Goal: Task Accomplishment & Management: Complete application form

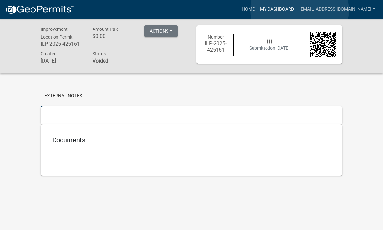
click at [297, 10] on link "My Dashboard" at bounding box center [276, 9] width 39 height 12
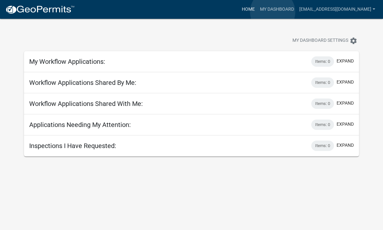
click at [257, 12] on link "Home" at bounding box center [248, 9] width 18 height 12
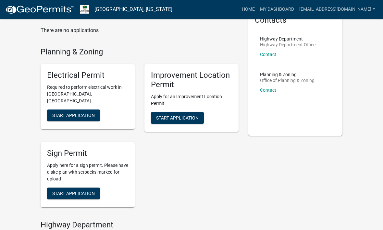
scroll to position [37, 0]
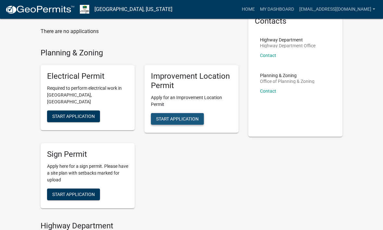
click at [184, 117] on span "Start Application" at bounding box center [177, 118] width 43 height 5
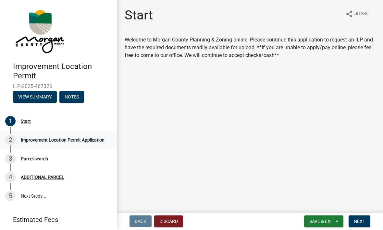
click at [66, 138] on div "Improvement Location Permit Application" at bounding box center [63, 140] width 84 height 5
click at [28, 123] on div "Start" at bounding box center [26, 121] width 10 height 5
click at [31, 121] on div "1 Start" at bounding box center [55, 122] width 101 height 10
click at [277, 129] on main "Start share Share Welcome to Morgan County Planning & Zoning online! Please con…" at bounding box center [250, 105] width 266 height 211
click at [361, 221] on span "Next" at bounding box center [359, 221] width 11 height 5
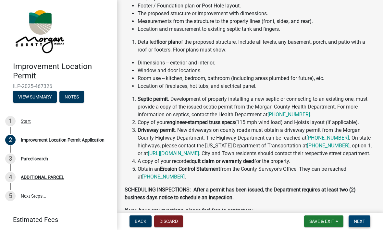
scroll to position [133, 0]
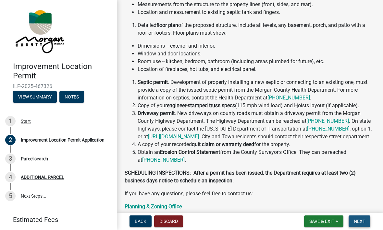
click at [359, 218] on button "Next" at bounding box center [360, 222] width 22 height 12
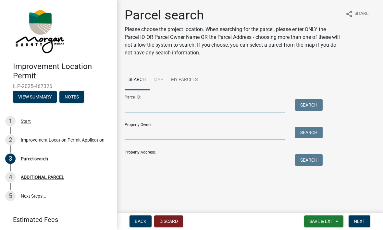
click at [178, 106] on input "Parcel ID:" at bounding box center [205, 106] width 161 height 13
type input "55-06-09-260-007.000-015"
click at [311, 104] on button "Search" at bounding box center [309, 106] width 28 height 12
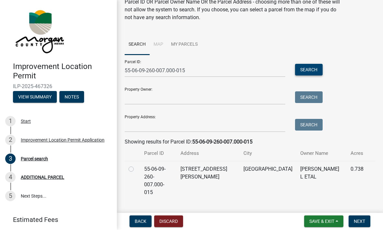
scroll to position [35, 0]
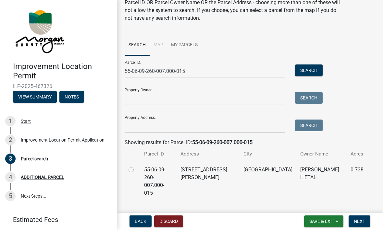
click at [136, 166] on label at bounding box center [136, 166] width 0 height 0
click at [136, 169] on input "radio" at bounding box center [138, 168] width 4 height 4
radio input "true"
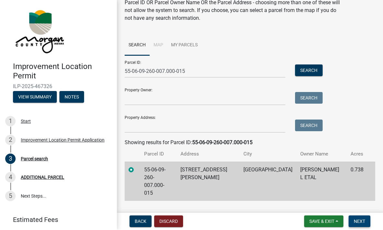
click at [355, 219] on span "Next" at bounding box center [359, 221] width 11 height 5
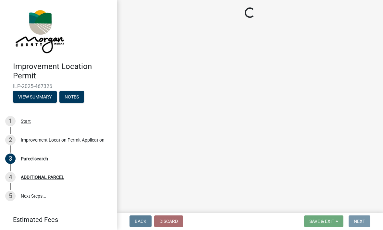
scroll to position [0, 0]
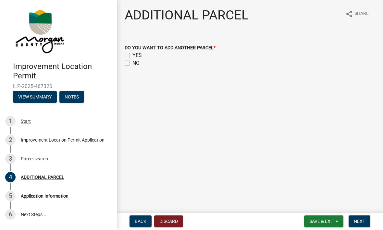
click at [132, 66] on label "NO" at bounding box center [135, 64] width 7 height 8
click at [132, 64] on input "NO" at bounding box center [134, 62] width 4 height 4
checkbox input "true"
checkbox input "false"
checkbox input "true"
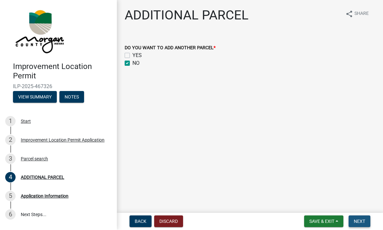
click at [363, 223] on span "Next" at bounding box center [359, 221] width 11 height 5
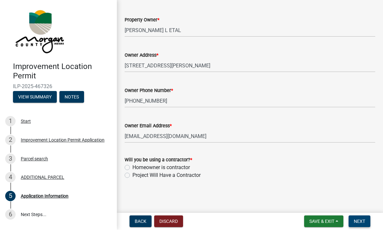
scroll to position [331, 0]
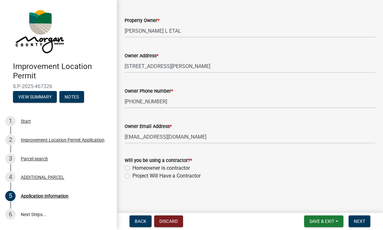
click at [132, 177] on label "Project Will Have a Contractor" at bounding box center [166, 177] width 68 height 8
click at [132, 177] on input "Project Will Have a Contractor" at bounding box center [134, 175] width 4 height 4
radio input "true"
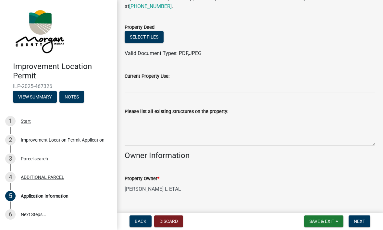
scroll to position [171, 0]
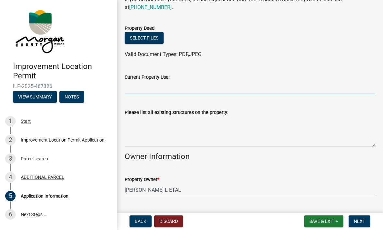
click at [246, 86] on input "Current Property Use:" at bounding box center [250, 87] width 251 height 13
type input "Homestead"
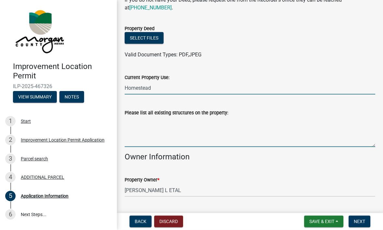
click at [196, 136] on textarea "Please list all existing structures on the property:" at bounding box center [250, 132] width 251 height 31
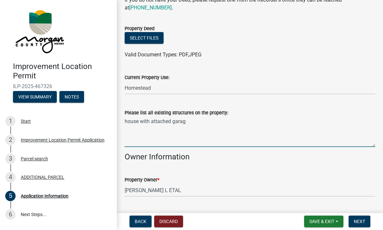
type textarea "house with attached garage"
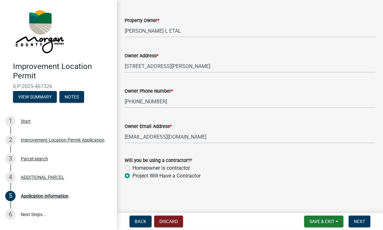
scroll to position [331, 0]
click at [361, 219] on span "Next" at bounding box center [359, 221] width 11 height 5
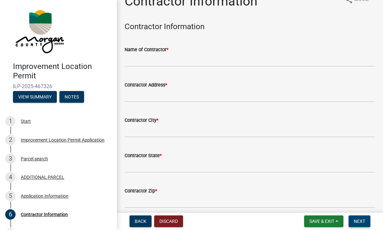
scroll to position [11, 0]
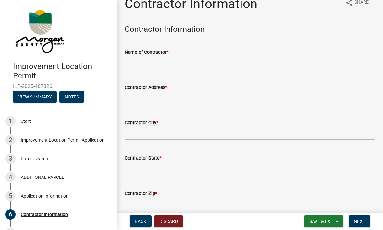
click at [198, 59] on input "Name of Contractor *" at bounding box center [250, 62] width 251 height 13
type input "D"
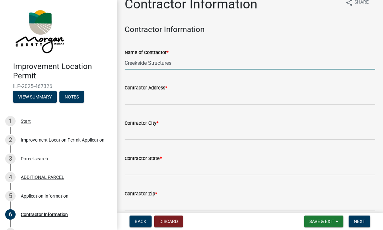
type input "Creekside Structures"
click at [179, 104] on input "Contractor Address *" at bounding box center [250, 98] width 251 height 13
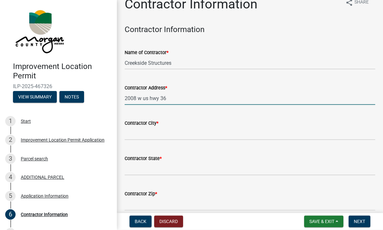
type input "2008 w us hwy 36"
click at [193, 131] on input "Contractor City *" at bounding box center [250, 133] width 251 height 13
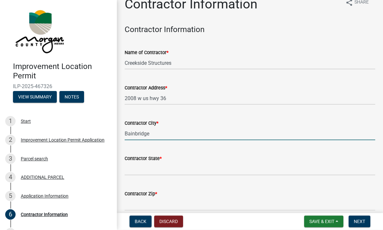
type input "Bainbridge"
click at [218, 169] on input "Contractor State *" at bounding box center [250, 169] width 251 height 13
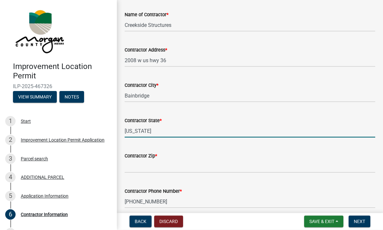
scroll to position [64, 0]
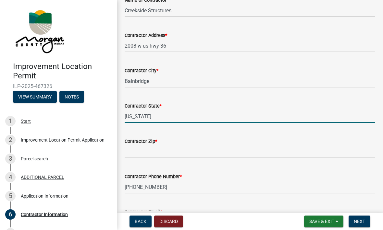
type input "[US_STATE]"
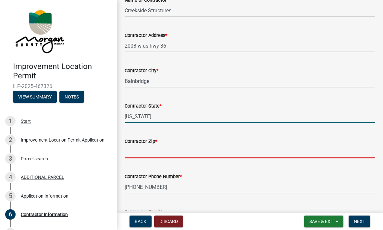
click at [193, 153] on input "Contractor Zip *" at bounding box center [250, 151] width 251 height 13
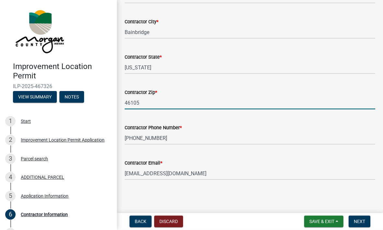
scroll to position [113, 0]
type input "46105"
click at [199, 141] on input "[PHONE_NUMBER]" at bounding box center [250, 138] width 251 height 13
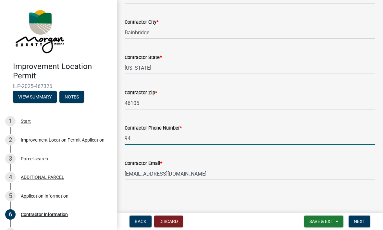
type input "9"
type input "[PHONE_NUMBER]"
click at [217, 178] on input "[EMAIL_ADDRESS][DOMAIN_NAME]" at bounding box center [250, 173] width 251 height 13
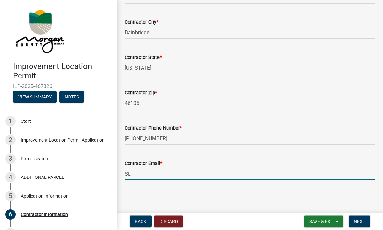
type input "S"
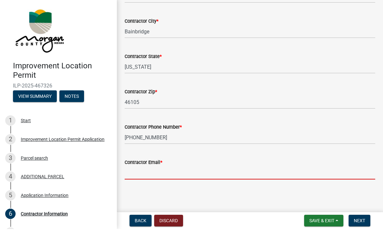
scroll to position [0, 0]
